Goal: Check status: Check status

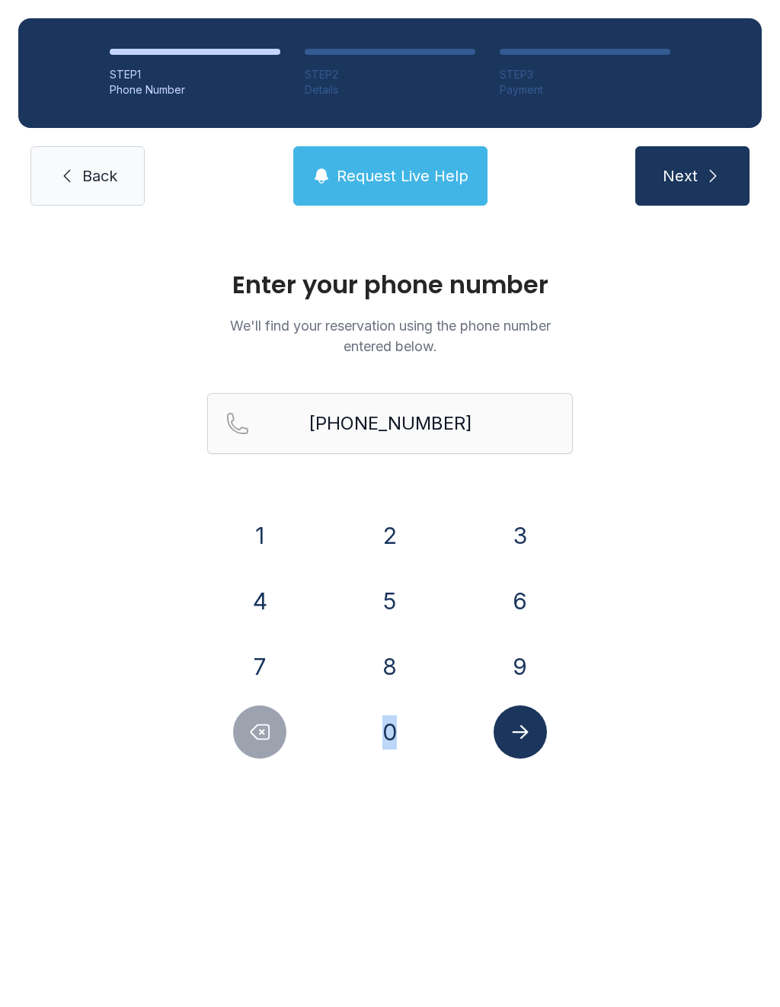
click at [255, 721] on icon "Delete number" at bounding box center [259, 732] width 23 height 23
click at [254, 720] on button "Delete number" at bounding box center [259, 731] width 53 height 53
click at [251, 742] on icon "Delete number" at bounding box center [259, 732] width 23 height 23
click at [251, 737] on icon "Delete number" at bounding box center [259, 732] width 23 height 23
click at [250, 737] on icon "Delete number" at bounding box center [259, 732] width 23 height 23
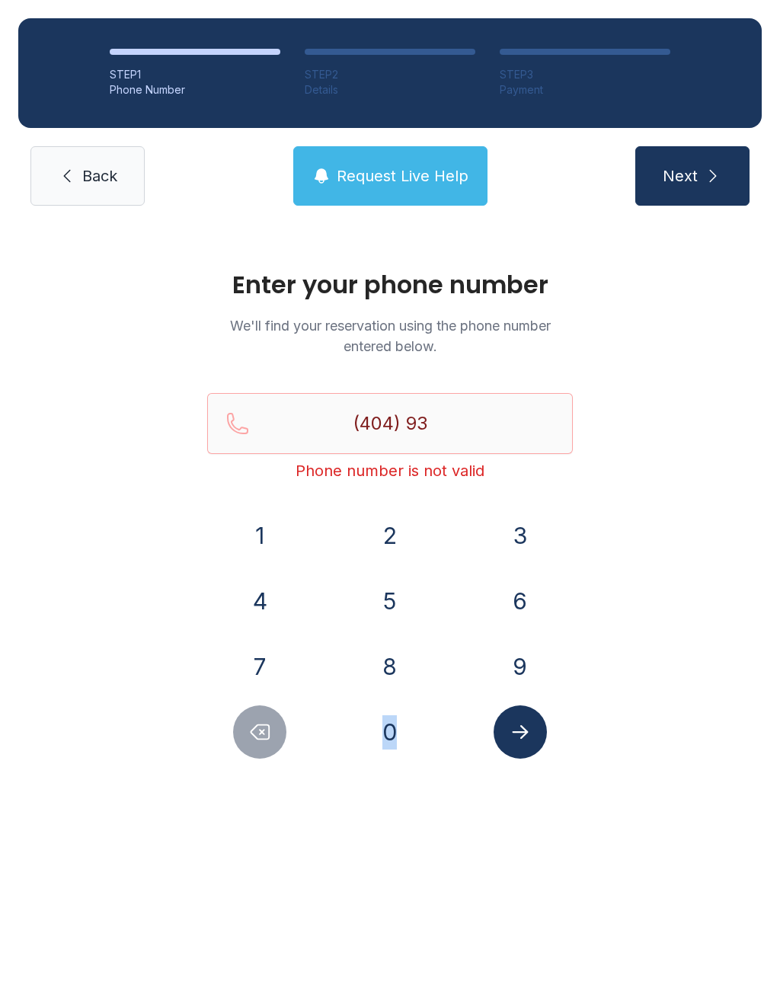
click at [258, 719] on button "Delete number" at bounding box center [259, 731] width 53 height 53
click at [254, 731] on icon "Delete number" at bounding box center [259, 732] width 23 height 23
type input "(4"
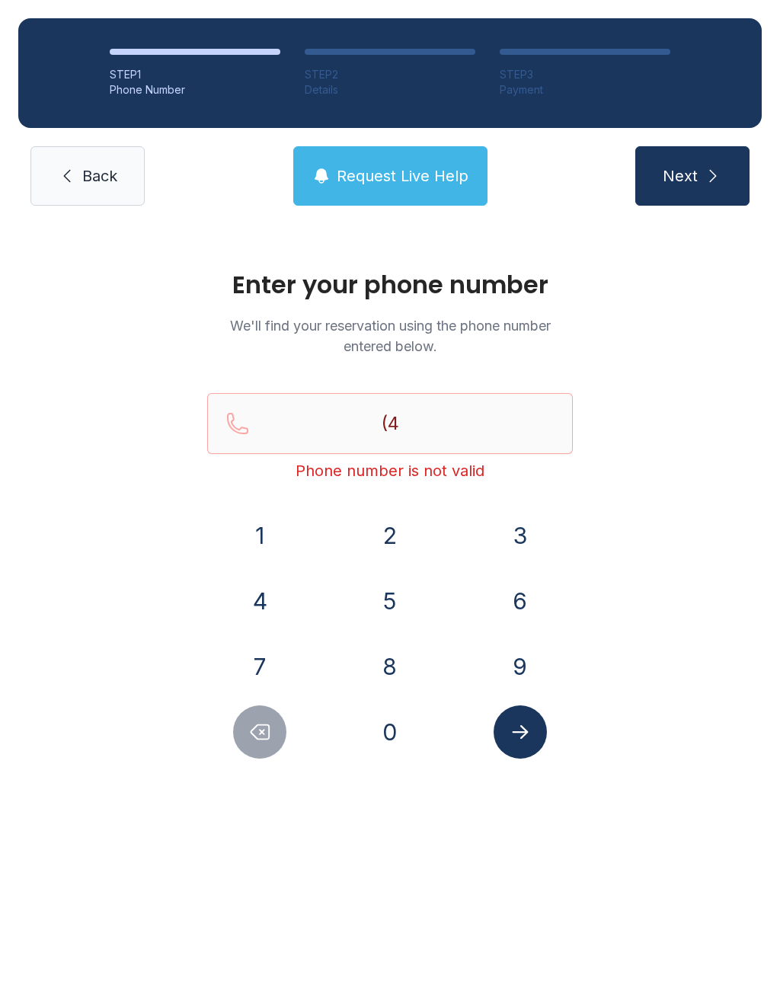
click at [254, 734] on icon "Delete number" at bounding box center [259, 732] width 23 height 23
click at [249, 716] on button "Delete number" at bounding box center [259, 731] width 53 height 53
click at [266, 666] on button "7" at bounding box center [259, 666] width 53 height 53
click at [401, 525] on button "2" at bounding box center [389, 535] width 53 height 53
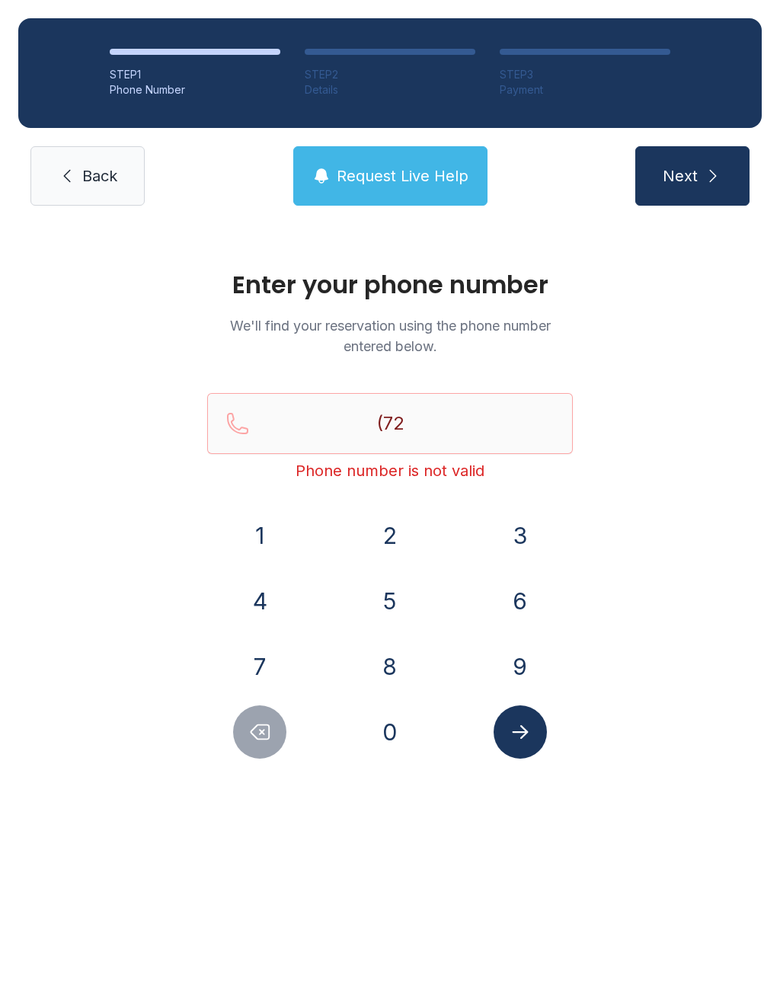
click at [380, 719] on button "0" at bounding box center [389, 731] width 53 height 53
click at [517, 534] on button "3" at bounding box center [520, 535] width 53 height 53
click at [522, 591] on button "6" at bounding box center [520, 600] width 53 height 53
click at [386, 534] on button "2" at bounding box center [389, 535] width 53 height 53
click at [510, 645] on button "9" at bounding box center [520, 666] width 53 height 53
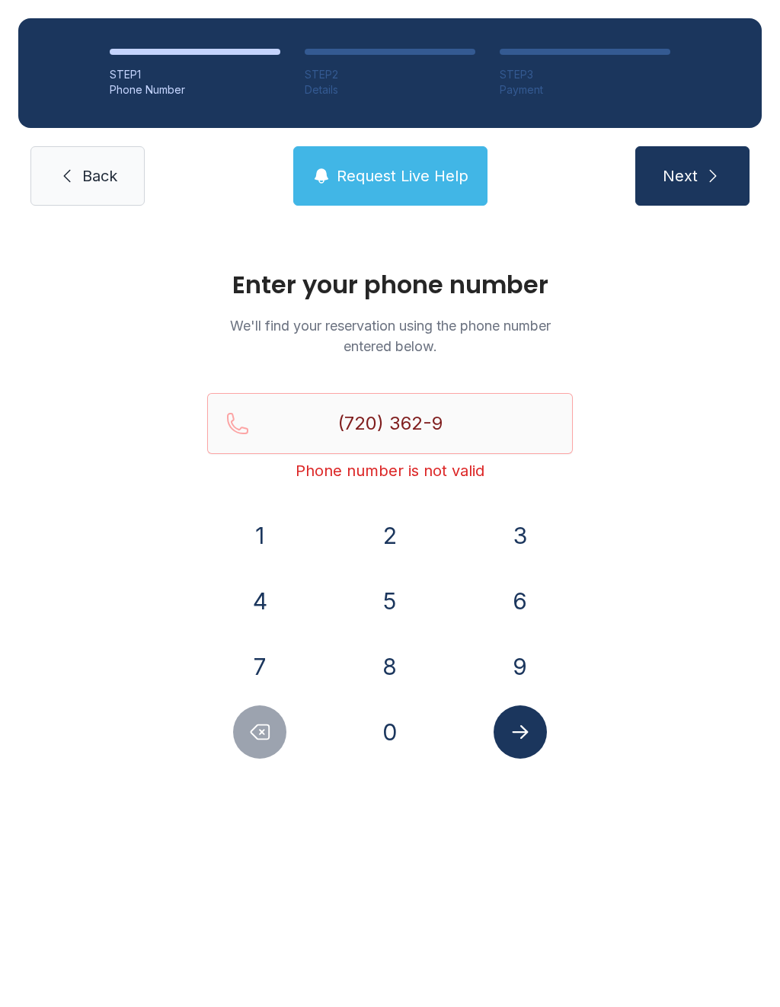
click at [393, 522] on button "2" at bounding box center [389, 535] width 53 height 53
click at [531, 536] on button "3" at bounding box center [520, 535] width 53 height 53
click at [271, 653] on button "7" at bounding box center [259, 666] width 53 height 53
type input "[PHONE_NUMBER]"
click at [515, 721] on icon "Submit lookup form" at bounding box center [520, 732] width 23 height 23
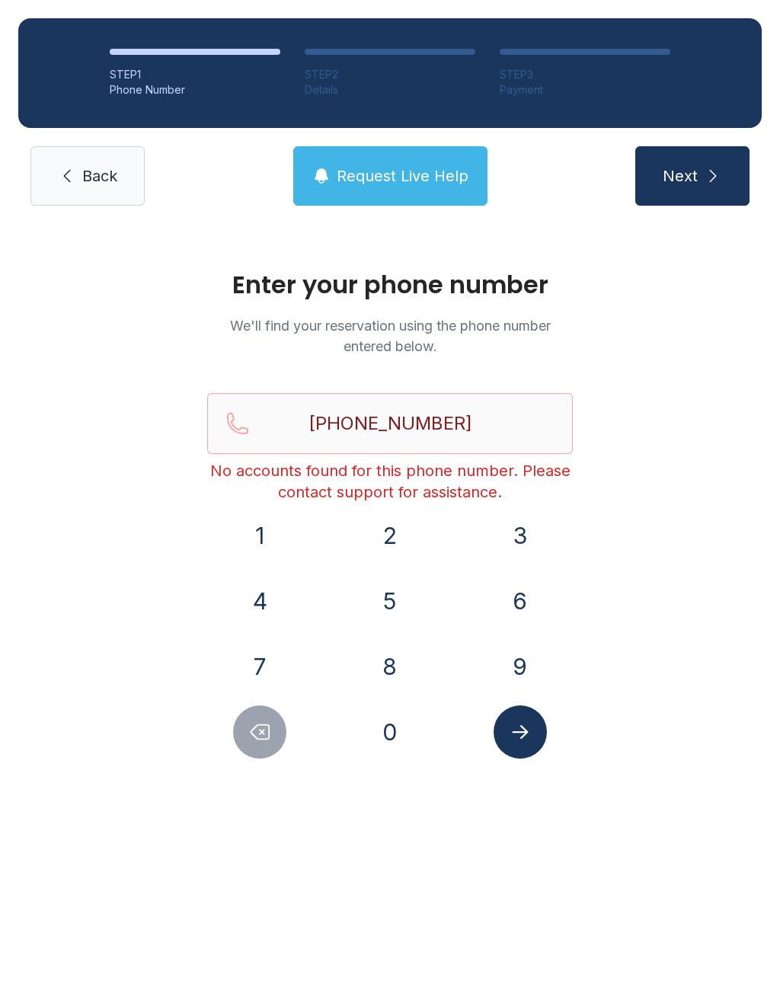
click at [382, 170] on span "Request Live Help" at bounding box center [403, 175] width 132 height 21
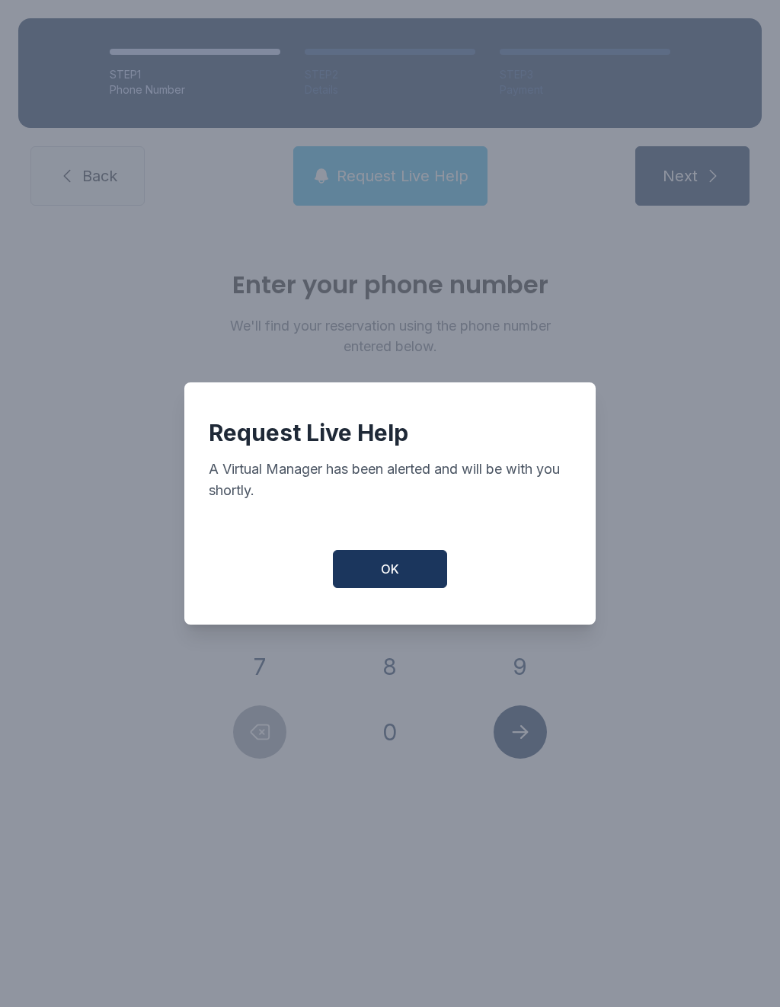
click at [396, 578] on span "OK" at bounding box center [390, 569] width 18 height 18
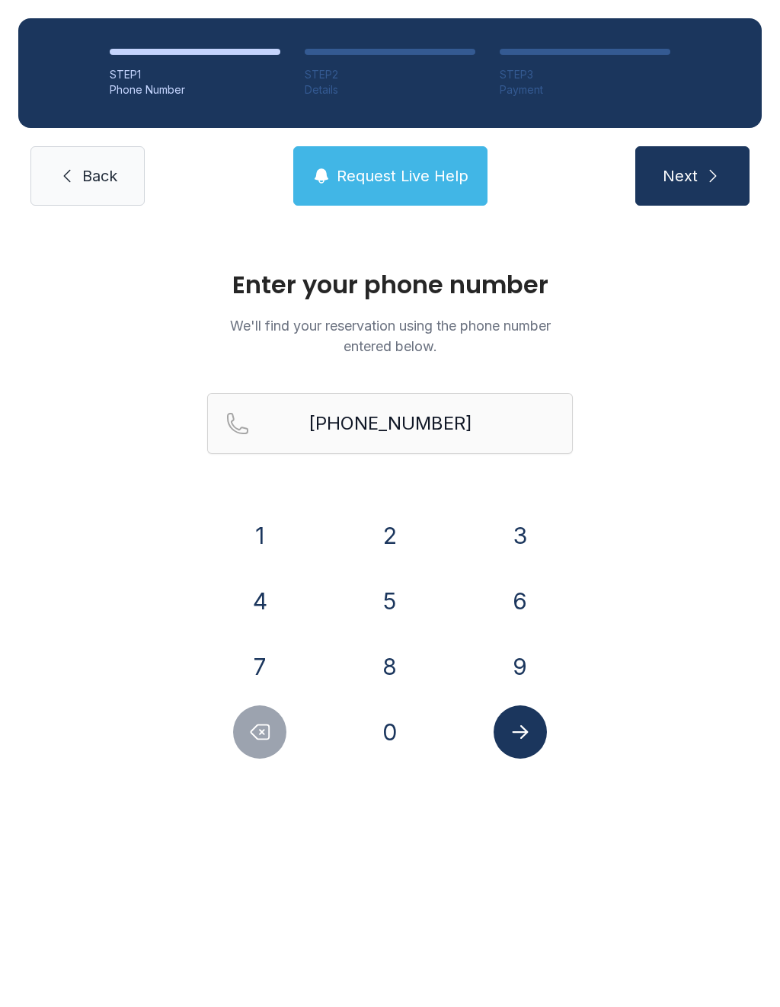
click at [426, 184] on span "Request Live Help" at bounding box center [403, 175] width 132 height 21
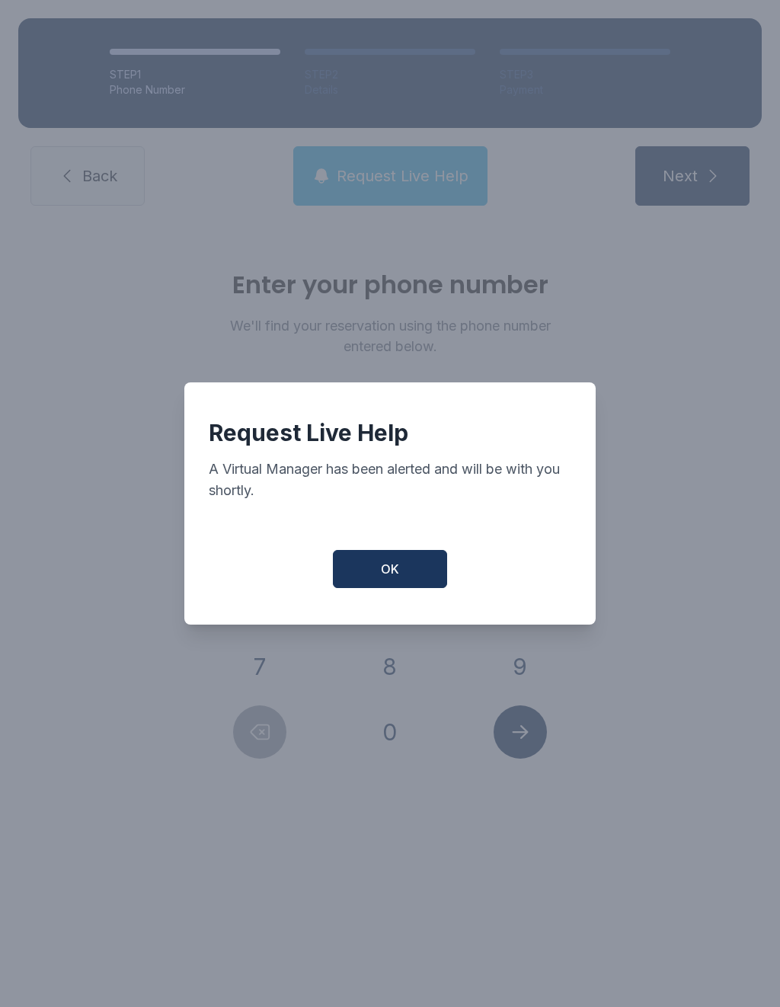
click at [398, 563] on button "OK" at bounding box center [390, 569] width 114 height 38
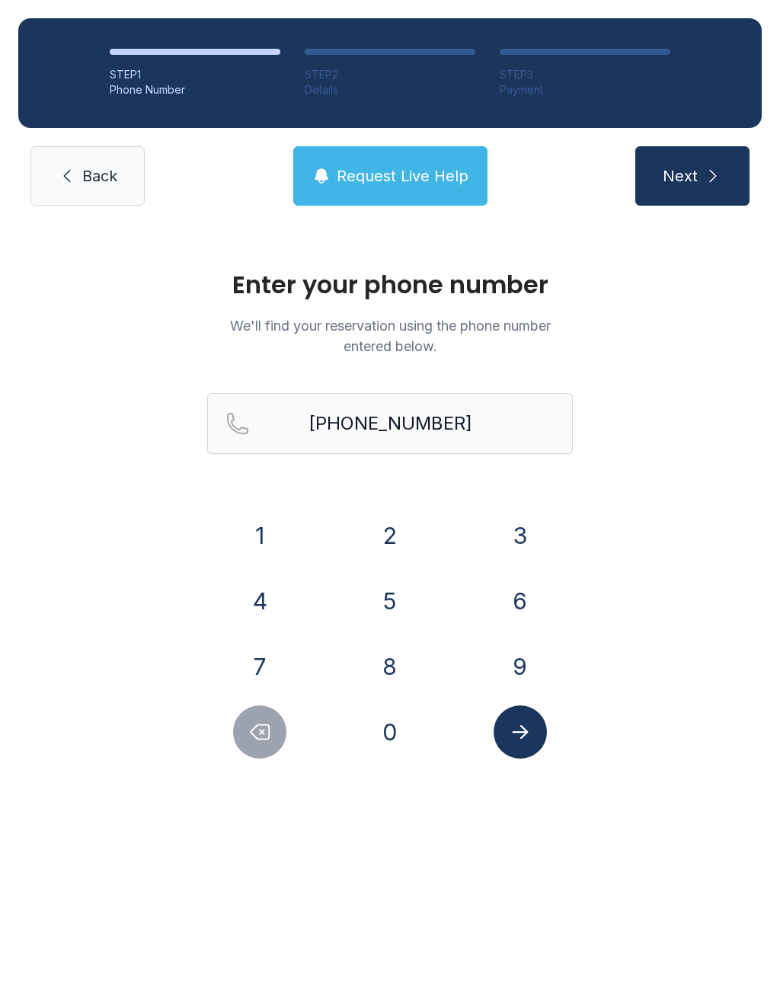
click at [397, 562] on button "OK" at bounding box center [390, 566] width 109 height 37
click at [381, 590] on button "5" at bounding box center [389, 600] width 53 height 53
click at [407, 177] on span "Request Live Help" at bounding box center [403, 175] width 132 height 21
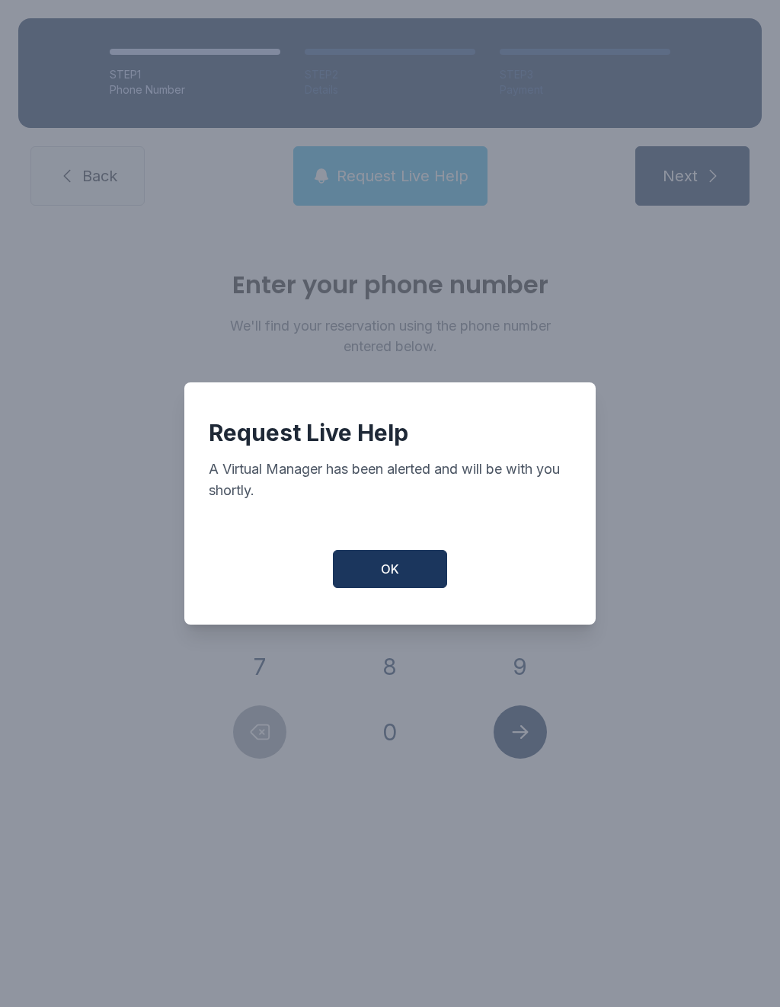
click at [394, 588] on button "OK" at bounding box center [390, 569] width 114 height 38
click at [393, 588] on button "OK" at bounding box center [390, 569] width 114 height 38
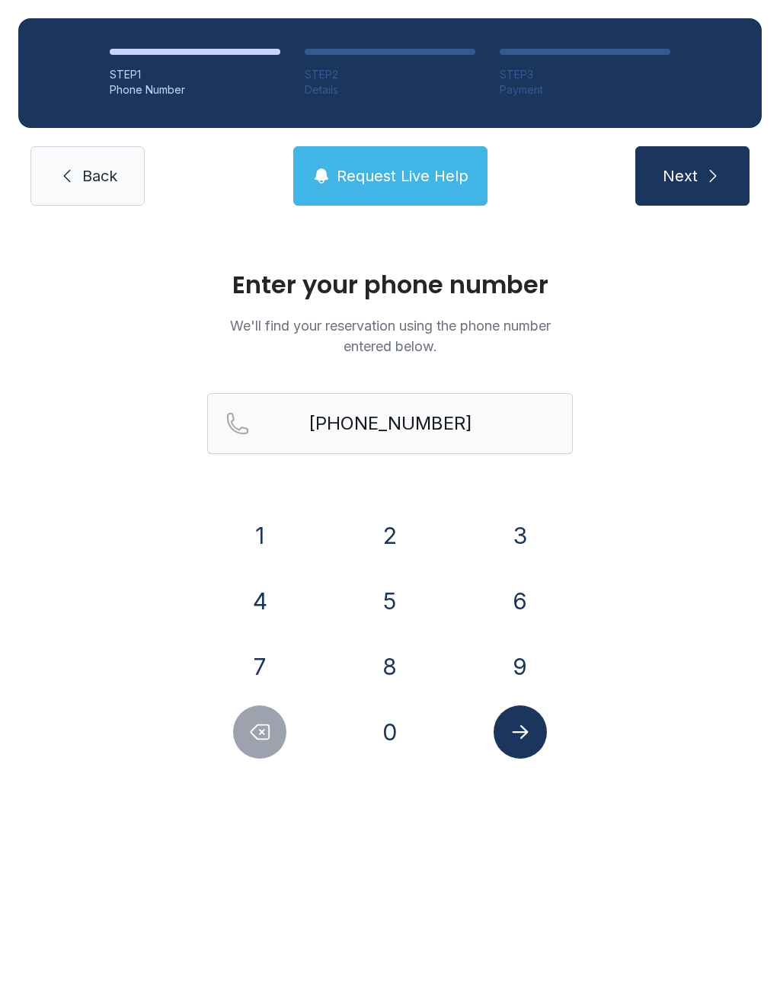
click at [697, 180] on span "Next" at bounding box center [680, 175] width 35 height 21
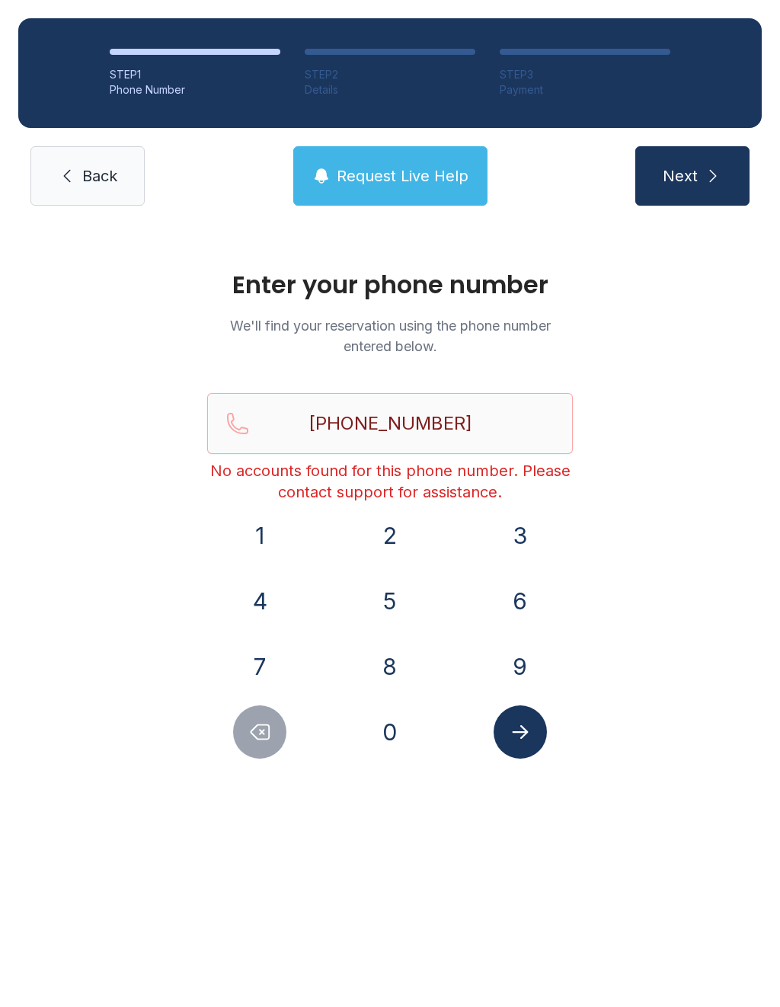
click at [704, 168] on icon "submit" at bounding box center [713, 176] width 18 height 18
click at [373, 187] on button "Request Live Help" at bounding box center [390, 175] width 194 height 59
